Goal: Ask a question

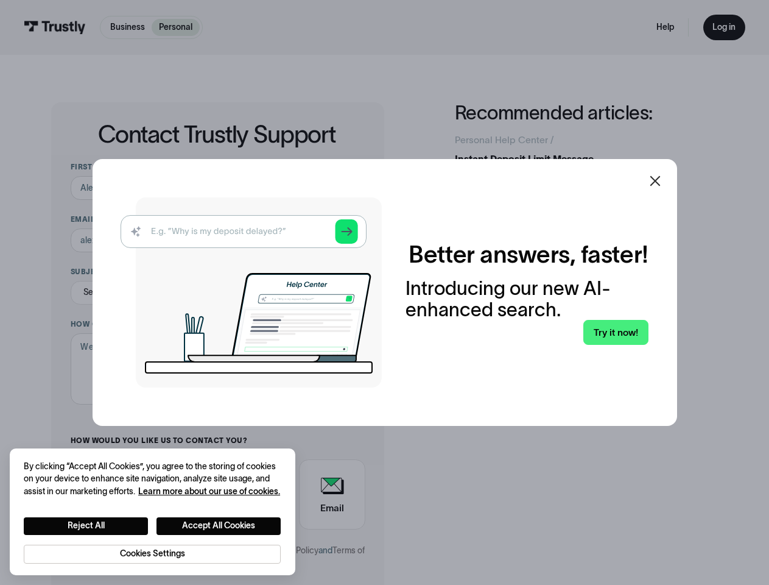
click at [382, 292] on img at bounding box center [251, 292] width 261 height 190
click at [660, 181] on icon at bounding box center [655, 181] width 10 height 10
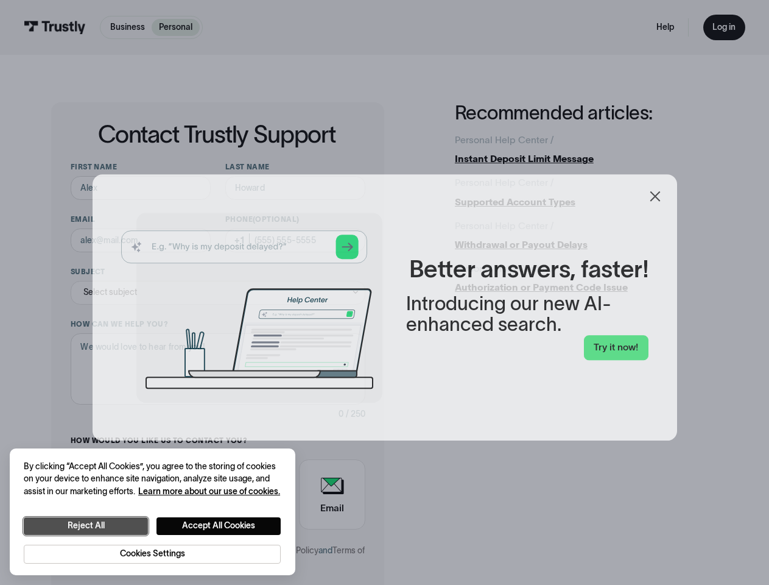
click at [86, 525] on button "Reject All" at bounding box center [86, 526] width 124 height 18
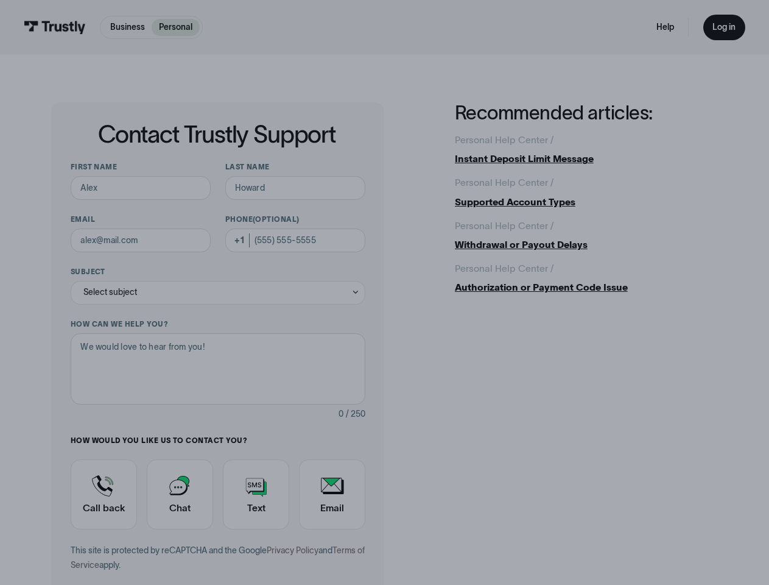
click at [219, 525] on button "Accept All Cookies" at bounding box center [219, 526] width 124 height 18
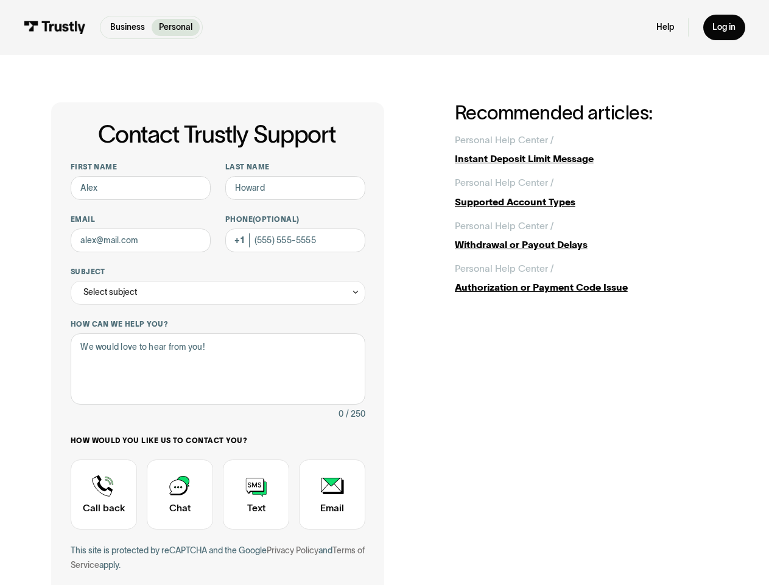
click at [152, 553] on div "This site is protected by reCAPTCHA and the Google Privacy Policy and Terms of …" at bounding box center [218, 557] width 295 height 29
